Goal: Check status

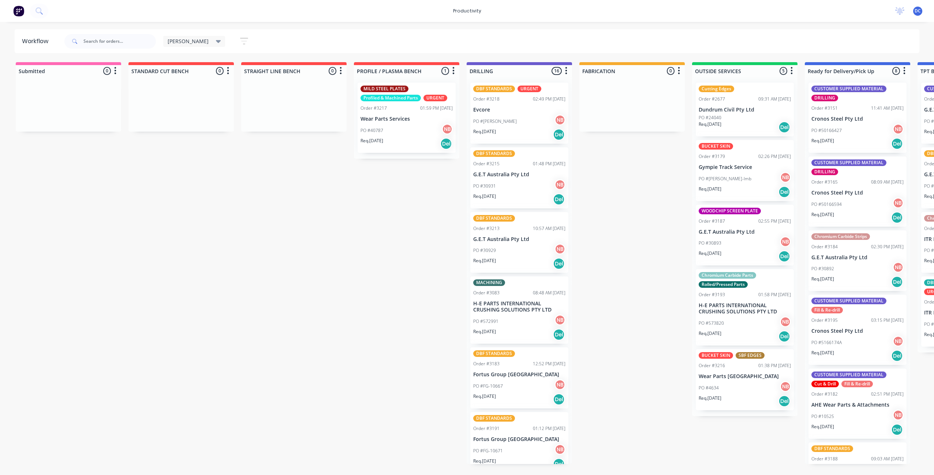
scroll to position [0, 34]
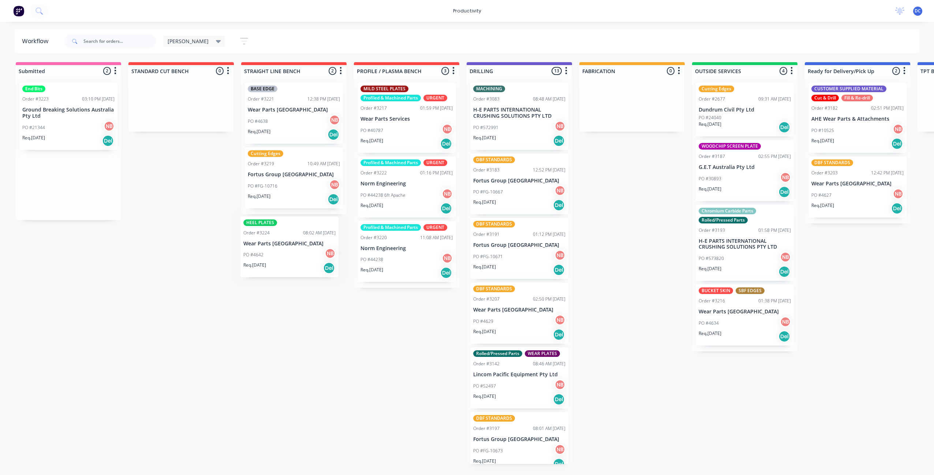
drag, startPoint x: 74, startPoint y: 195, endPoint x: 297, endPoint y: 258, distance: 231.5
click at [297, 258] on div "Submitted 2 Sort By Created date Required date Order number Customer name Most …" at bounding box center [605, 263] width 1220 height 402
drag, startPoint x: 67, startPoint y: 161, endPoint x: 263, endPoint y: 208, distance: 202.1
click at [268, 209] on div "Submitted 2 Sort By Created date Required date Order number Customer name Most …" at bounding box center [605, 263] width 1220 height 402
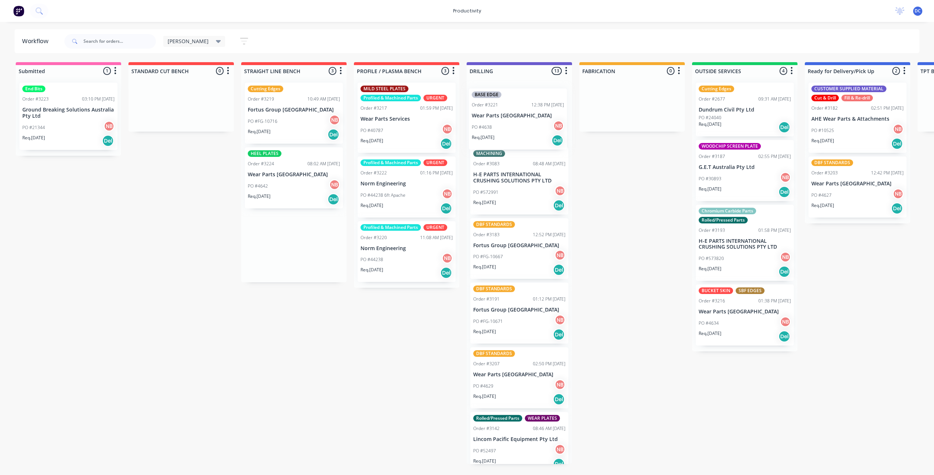
drag, startPoint x: 271, startPoint y: 121, endPoint x: 497, endPoint y: 127, distance: 225.8
click at [498, 127] on div "Submitted 1 Sort By Created date Required date Order number Customer name Most …" at bounding box center [605, 263] width 1220 height 402
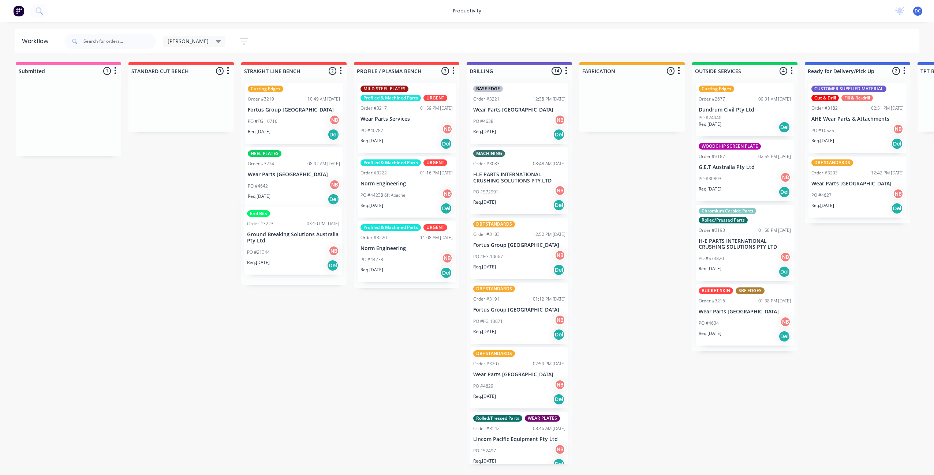
drag, startPoint x: 58, startPoint y: 122, endPoint x: 285, endPoint y: 247, distance: 259.2
click at [285, 247] on div "Submitted 1 Sort By Created date Required date Order number Customer name Most …" at bounding box center [605, 263] width 1220 height 402
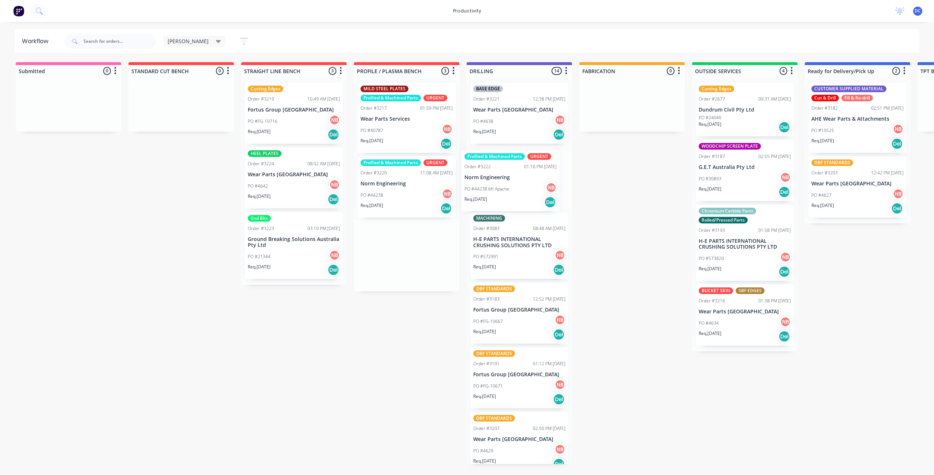
drag, startPoint x: 396, startPoint y: 195, endPoint x: 505, endPoint y: 185, distance: 109.5
click at [505, 185] on div "Submitted 0 Sort By Created date Required date Order number Customer name Most …" at bounding box center [605, 263] width 1220 height 402
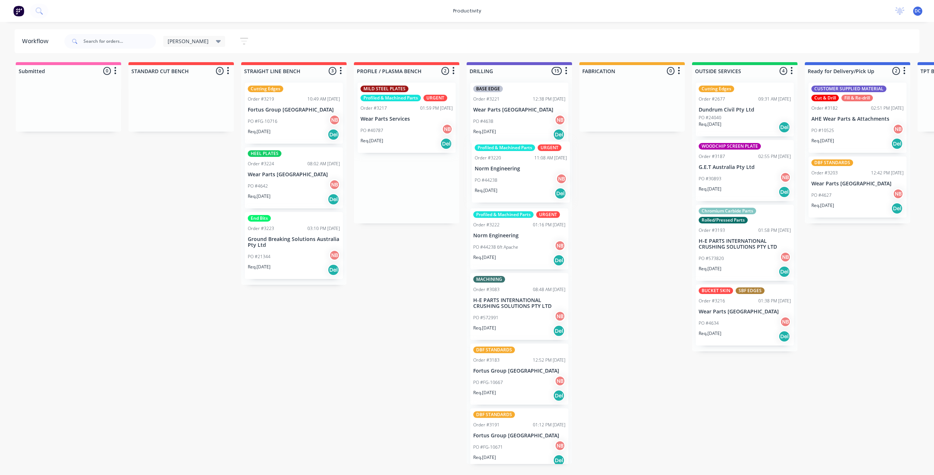
drag, startPoint x: 391, startPoint y: 196, endPoint x: 508, endPoint y: 181, distance: 117.6
click at [508, 181] on div "Submitted 0 Sort By Created date Required date Order number Customer name Most …" at bounding box center [605, 263] width 1220 height 402
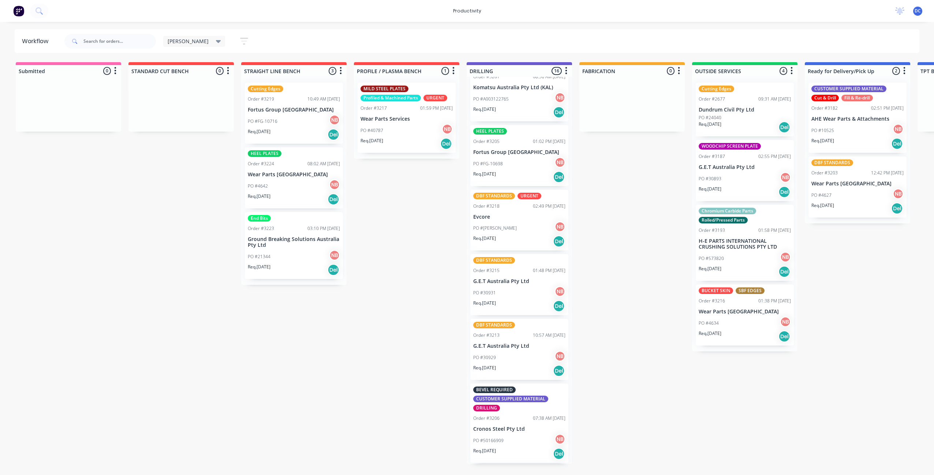
scroll to position [612, 0]
